Goal: Information Seeking & Learning: Learn about a topic

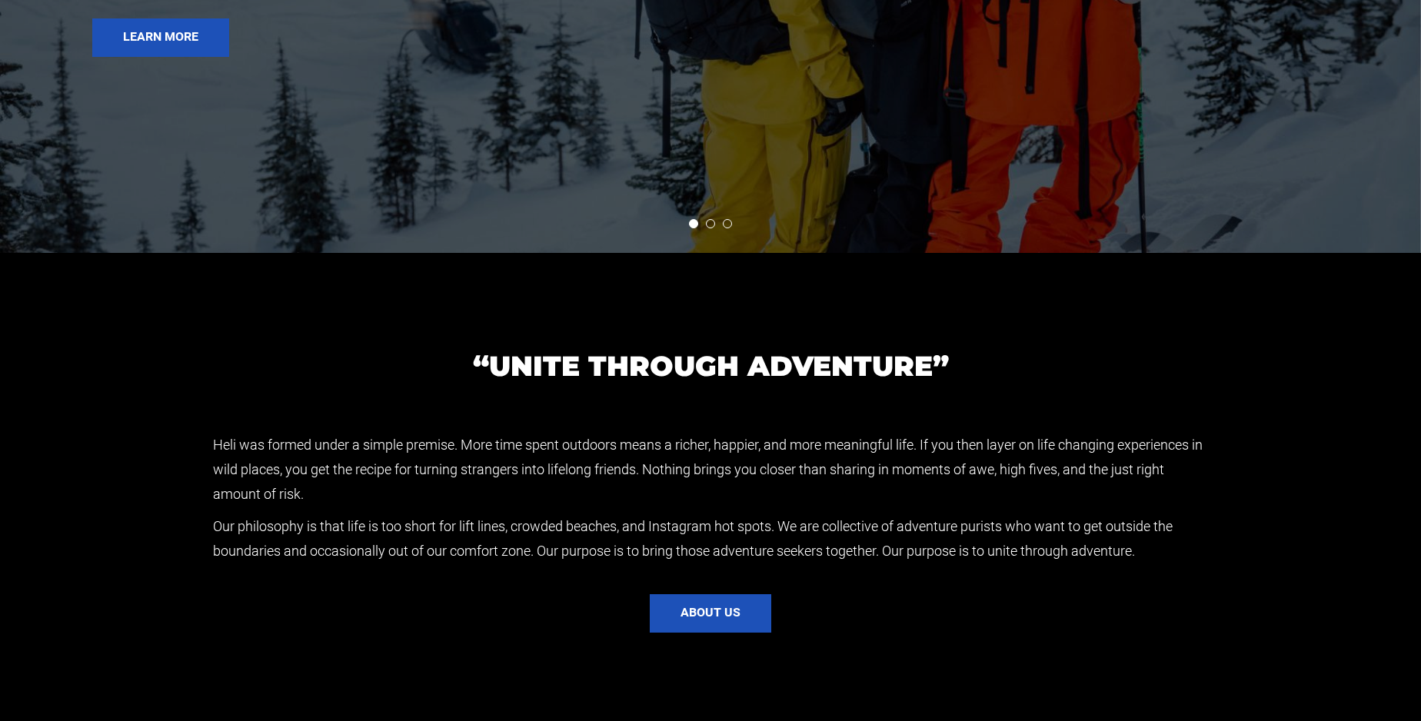
scroll to position [2841, 0]
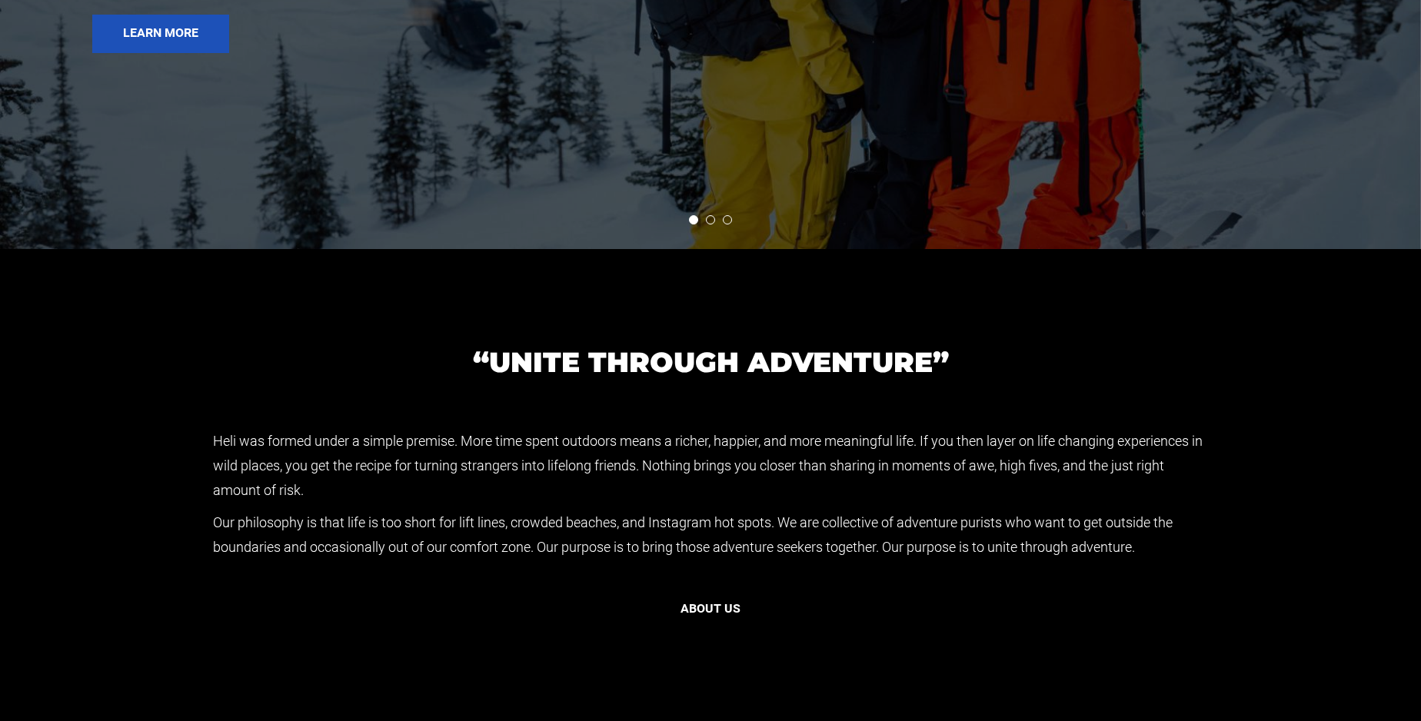
click at [699, 610] on button "About us" at bounding box center [710, 609] width 121 height 38
